Goal: Information Seeking & Learning: Find specific fact

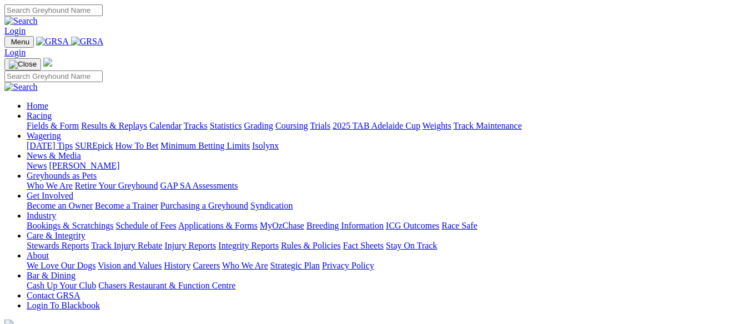
click at [103, 14] on input "Search" at bounding box center [53, 10] width 98 height 12
click at [103, 12] on input "hungtsman" at bounding box center [53, 10] width 98 height 12
click at [103, 7] on input "huntsman" at bounding box center [53, 10] width 98 height 12
type input "huntsman"
click at [26, 26] on link "Login" at bounding box center [14, 30] width 21 height 9
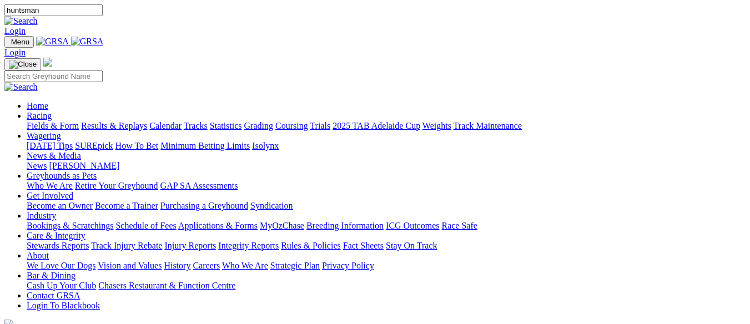
click at [38, 16] on img at bounding box center [20, 21] width 33 height 10
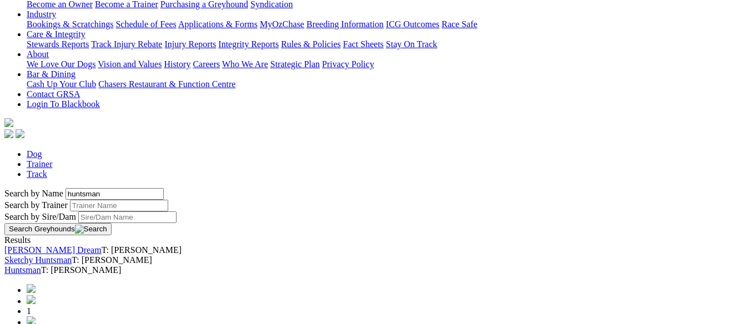
scroll to position [222, 0]
click at [41, 265] on link "Huntsman" at bounding box center [22, 269] width 37 height 9
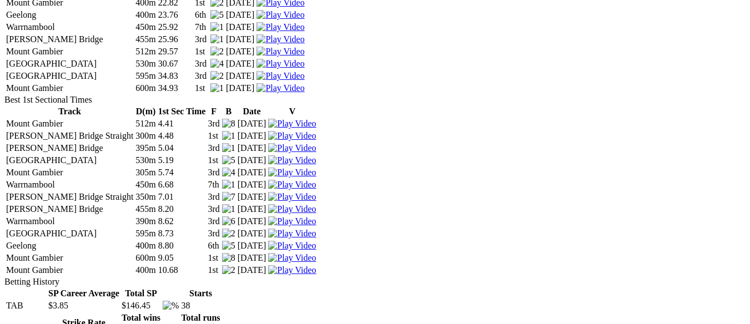
scroll to position [1387, 0]
